Goal: Task Accomplishment & Management: Use online tool/utility

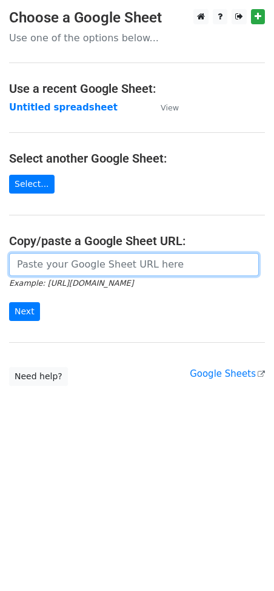
click at [78, 258] on input "url" at bounding box center [134, 264] width 250 height 23
paste input "[URL][DOMAIN_NAME]"
type input "[URL][DOMAIN_NAME]"
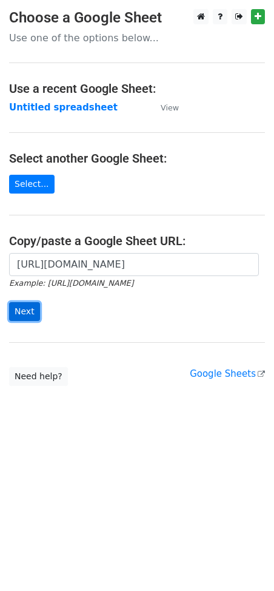
click at [24, 318] on input "Next" at bounding box center [24, 311] width 31 height 19
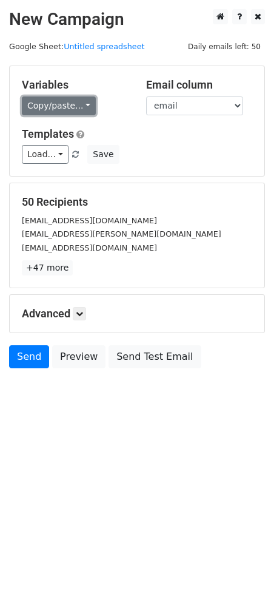
click at [63, 105] on link "Copy/paste..." at bounding box center [59, 105] width 74 height 19
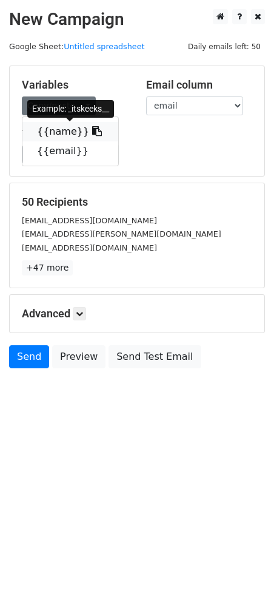
click at [92, 129] on icon at bounding box center [97, 131] width 10 height 10
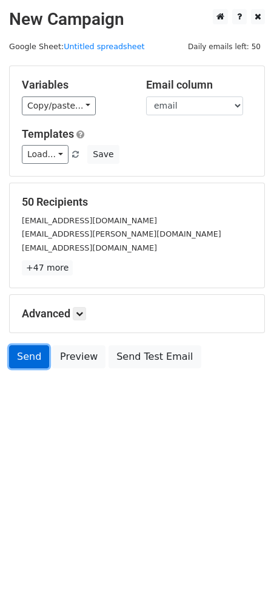
click at [19, 357] on link "Send" at bounding box center [29, 356] width 40 height 23
